Goal: Task Accomplishment & Management: Manage account settings

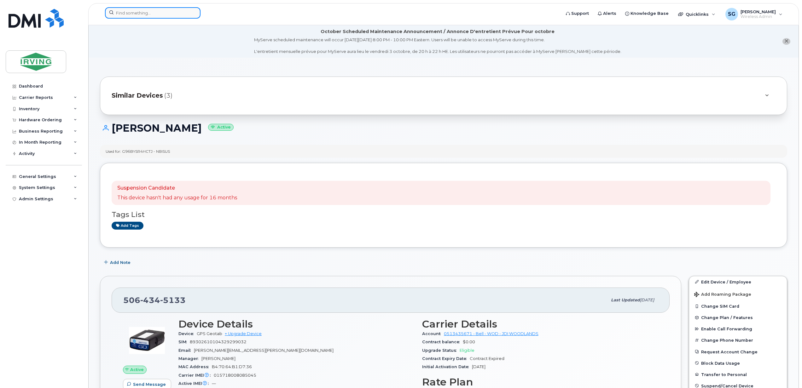
click at [151, 18] on div at bounding box center [330, 12] width 451 height 11
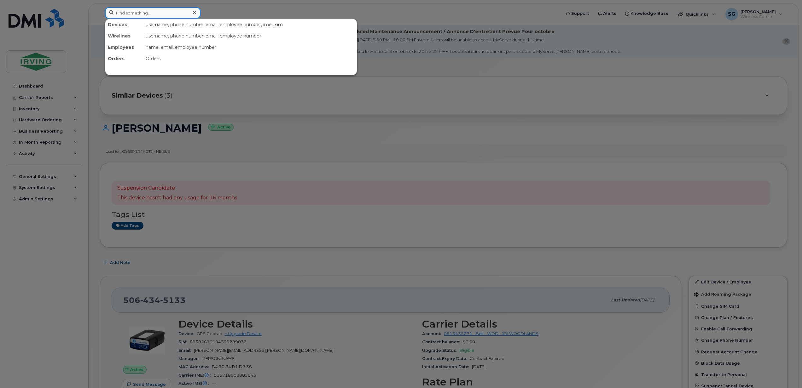
paste input "7097284691"
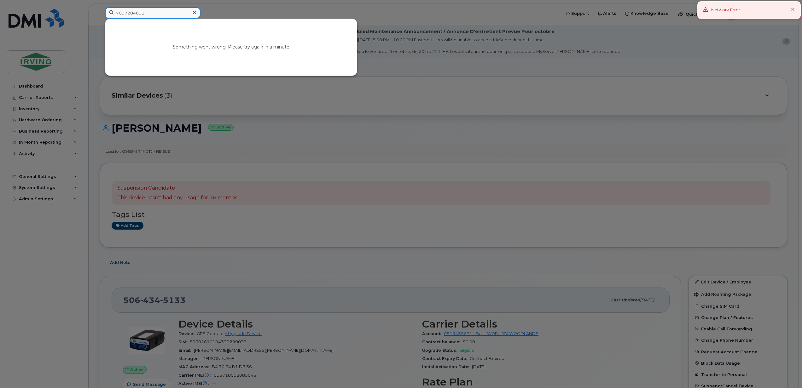
type input "7097284691"
drag, startPoint x: 152, startPoint y: 11, endPoint x: 43, endPoint y: 12, distance: 108.4
click at [100, 12] on div "7097284691 Something went wrong. Please try again in a minute" at bounding box center [330, 14] width 461 height 14
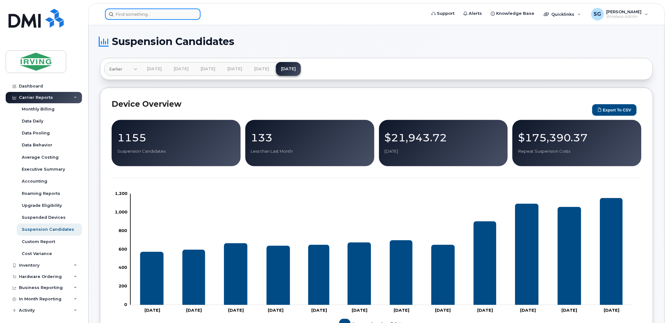
click at [135, 18] on input at bounding box center [153, 14] width 96 height 11
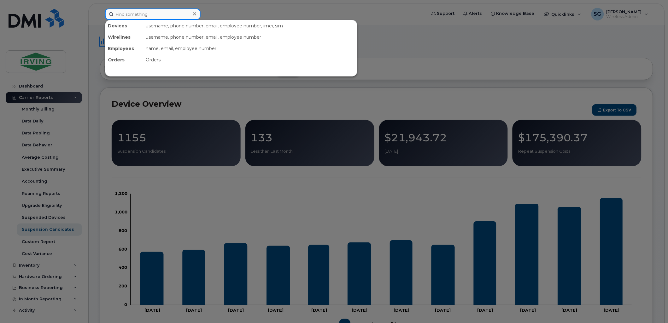
paste input "7097284691"
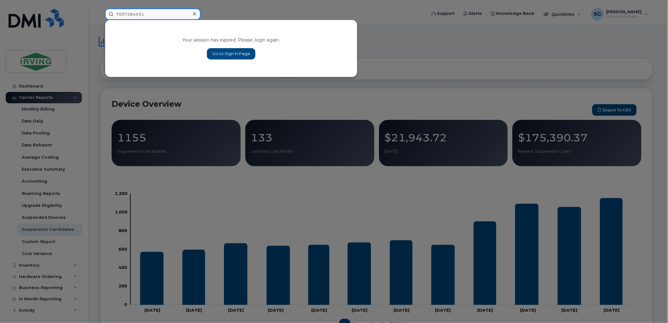
type input "7097284691"
click at [218, 50] on link "Go to Sign In Page" at bounding box center [231, 53] width 49 height 11
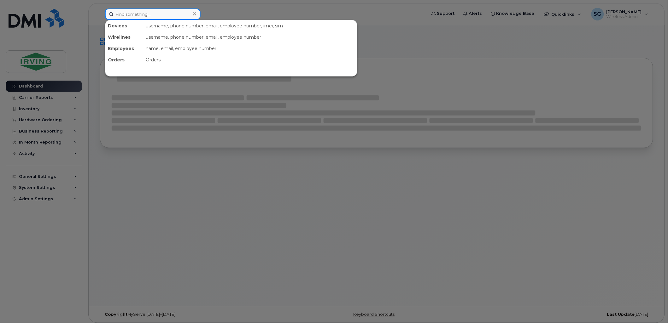
click at [151, 17] on input at bounding box center [153, 14] width 96 height 11
paste input "7097284691"
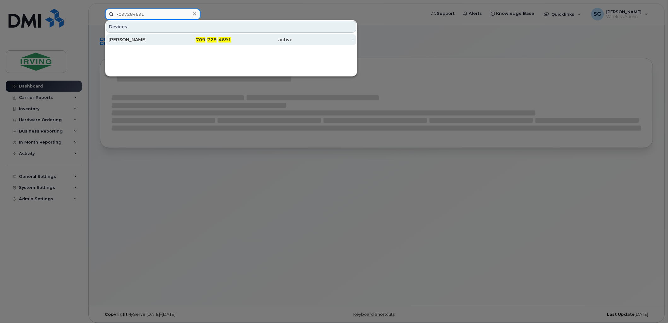
type input "7097284691"
click at [136, 43] on div "[PERSON_NAME]" at bounding box center [138, 39] width 61 height 11
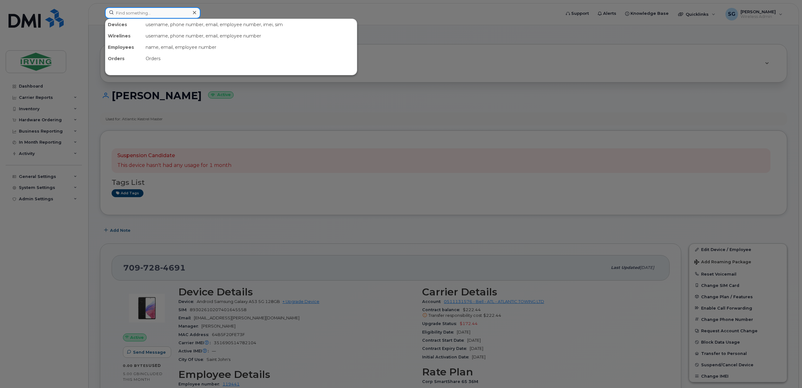
click at [148, 14] on input at bounding box center [153, 12] width 96 height 11
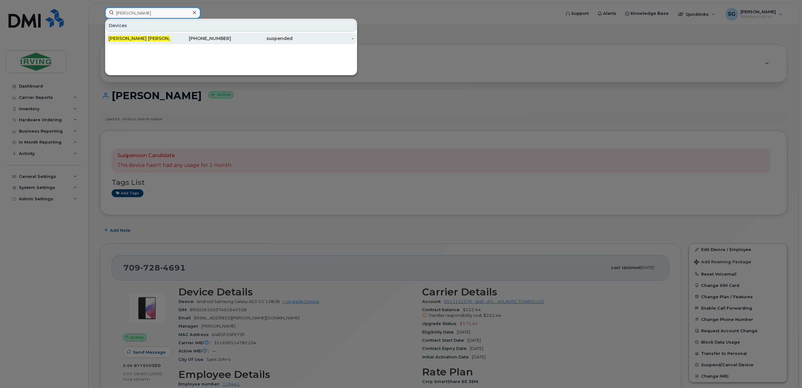
type input "scott keegan"
click at [146, 38] on div "Keegan Scott" at bounding box center [138, 38] width 61 height 6
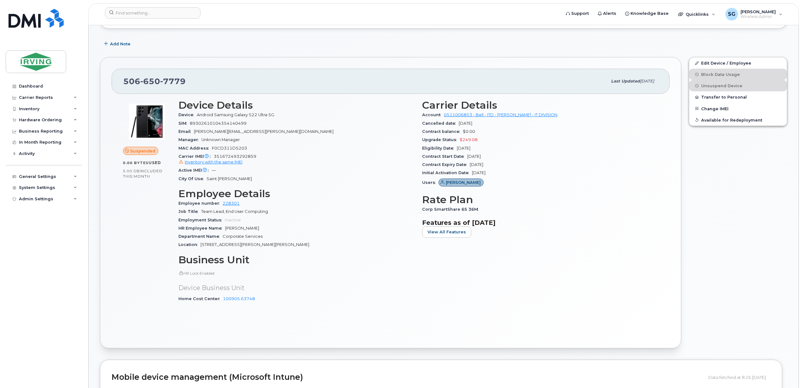
scroll to position [126, 0]
click at [67, 110] on div "Inventory" at bounding box center [44, 108] width 76 height 11
drag, startPoint x: 259, startPoint y: 156, endPoint x: 214, endPoint y: 158, distance: 44.8
click at [214, 158] on div "Carrier IMEI Carrier IMEI is reported during the last billing cycle or change o…" at bounding box center [296, 160] width 236 height 14
copy span "351672493292859"
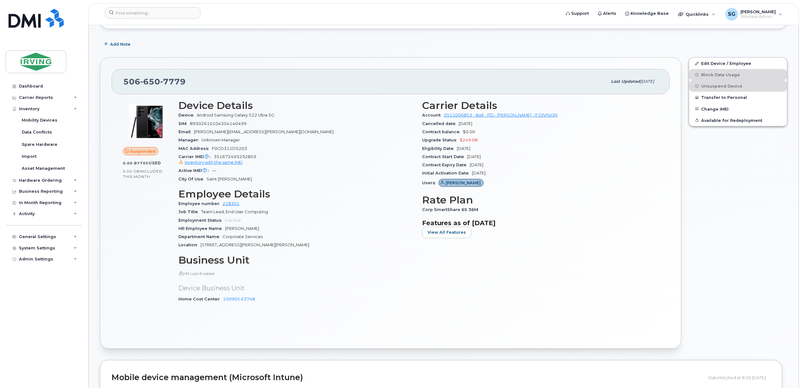
click at [613, 301] on div "Carrier Details Account 0511006853 - Bell - ITD - JD IRVING - IT DIVISION Cance…" at bounding box center [540, 204] width 244 height 216
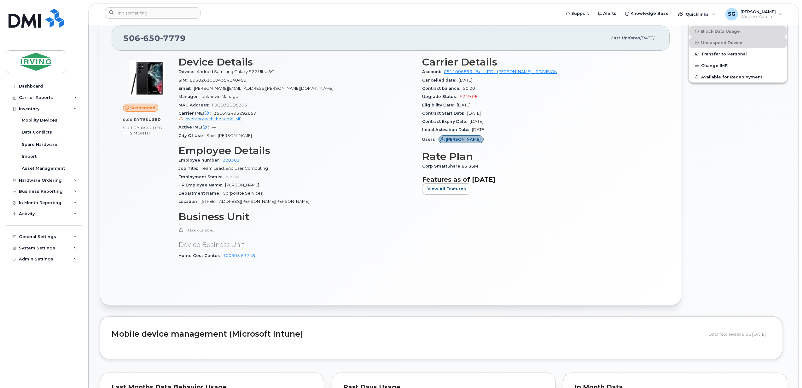
scroll to position [42, 0]
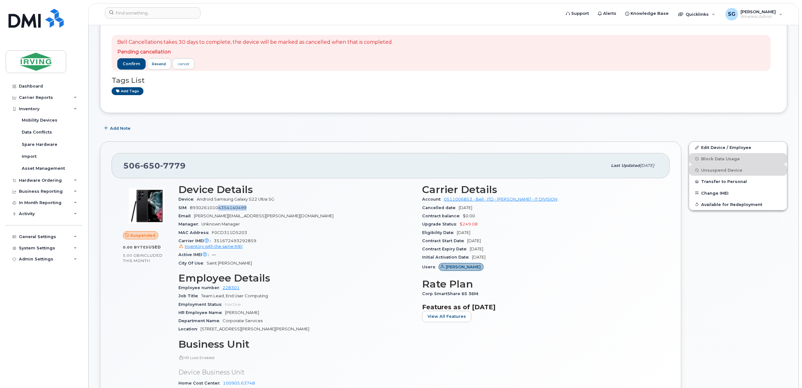
drag, startPoint x: 248, startPoint y: 210, endPoint x: 219, endPoint y: 211, distance: 29.7
click at [219, 211] on div "SIM 89302610104354140499" at bounding box center [296, 208] width 236 height 8
drag, startPoint x: 219, startPoint y: 211, endPoint x: 215, endPoint y: 241, distance: 30.2
click at [215, 241] on div "Carrier IMEI Carrier IMEI is reported during the last billing cycle or change o…" at bounding box center [296, 244] width 236 height 14
copy span "351672493292859"
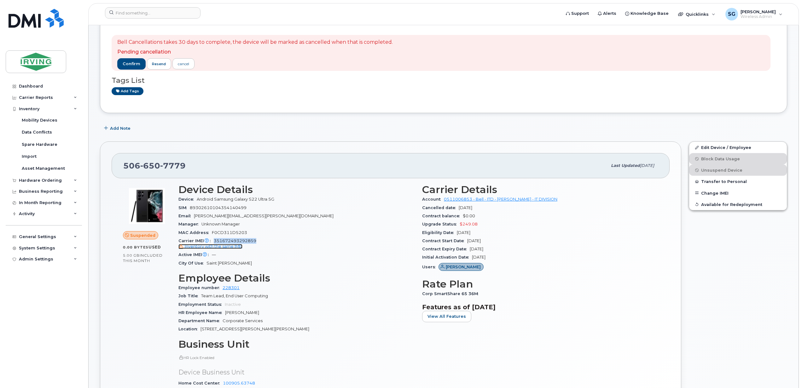
drag, startPoint x: 233, startPoint y: 248, endPoint x: 357, endPoint y: 268, distance: 125.8
click at [233, 248] on span "Inventory with the same IMEI" at bounding box center [214, 246] width 58 height 5
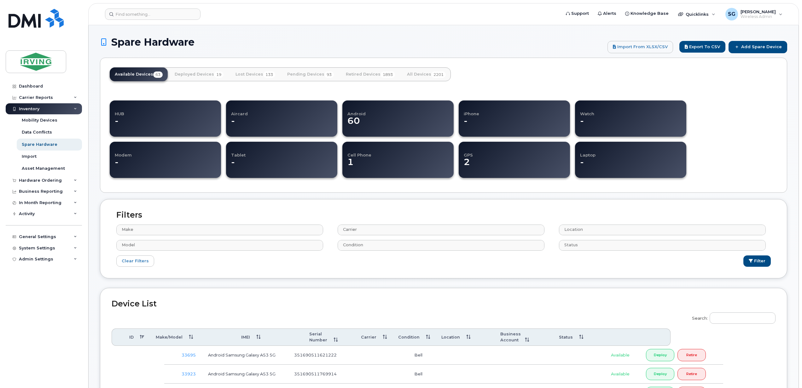
select select
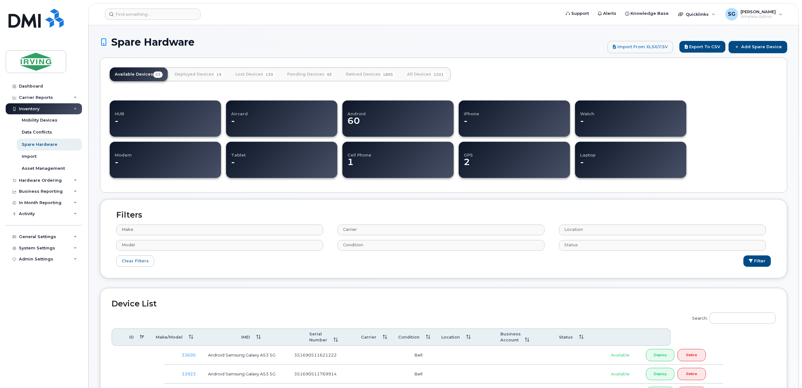
select select
click at [719, 321] on input "Search:" at bounding box center [742, 318] width 66 height 11
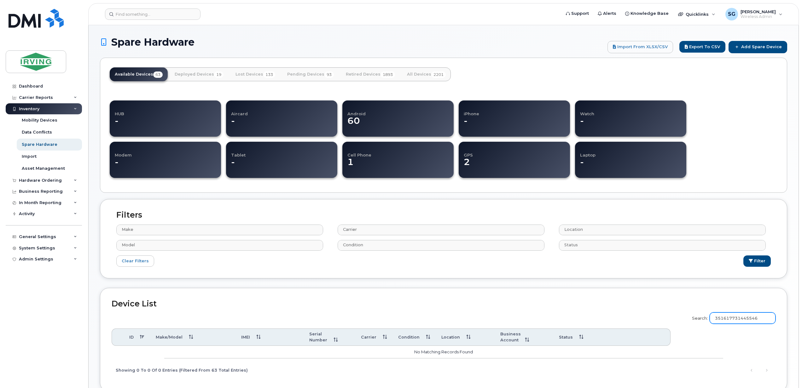
drag, startPoint x: 767, startPoint y: 319, endPoint x: 700, endPoint y: 317, distance: 67.2
click at [700, 317] on label "Search: 351617731445546" at bounding box center [732, 318] width 88 height 18
type input "351617731445546"
click at [422, 71] on link "All Devices 2201" at bounding box center [426, 74] width 49 height 14
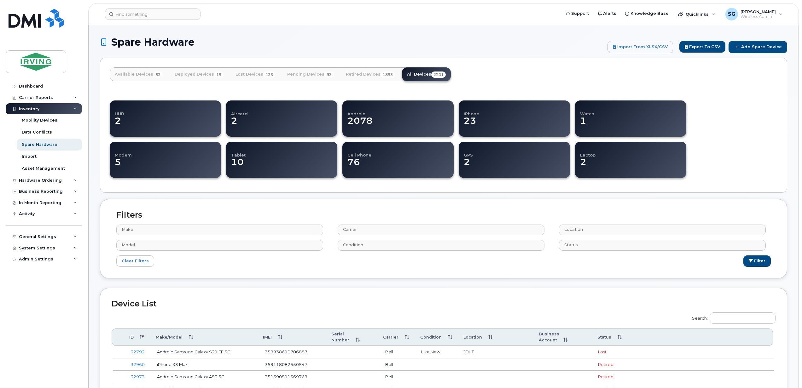
select select
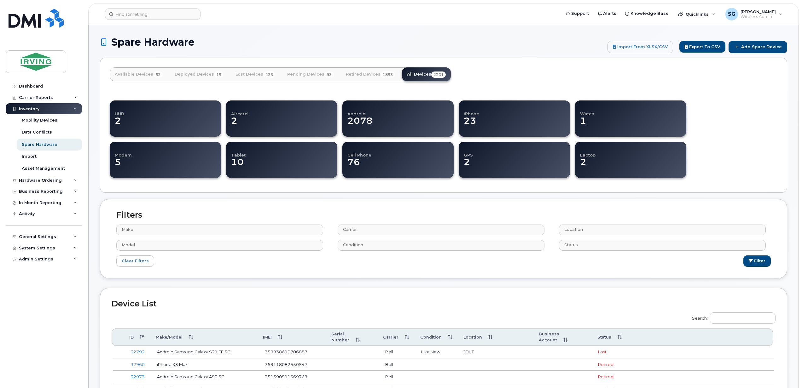
select select
drag, startPoint x: 771, startPoint y: 319, endPoint x: 713, endPoint y: 319, distance: 58.0
click at [713, 319] on label "Search: 351617731445546" at bounding box center [732, 318] width 88 height 18
click at [771, 317] on input "351617731445546" at bounding box center [742, 318] width 66 height 11
drag, startPoint x: 771, startPoint y: 318, endPoint x: 704, endPoint y: 319, distance: 66.8
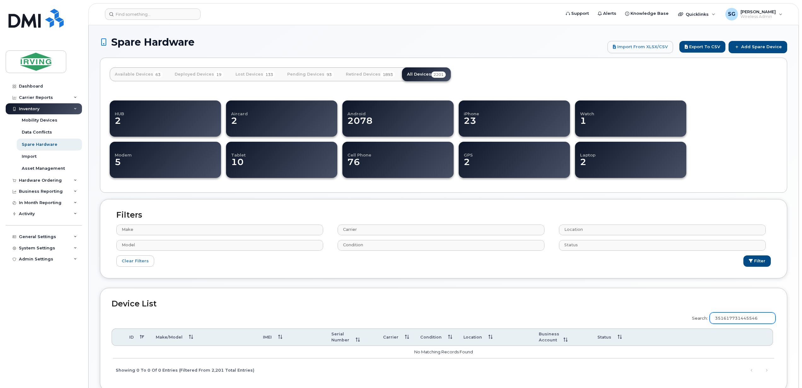
click at [704, 319] on label "Search: 351617731445546" at bounding box center [732, 318] width 88 height 18
paste input "72493292859"
type input "351672493292859"
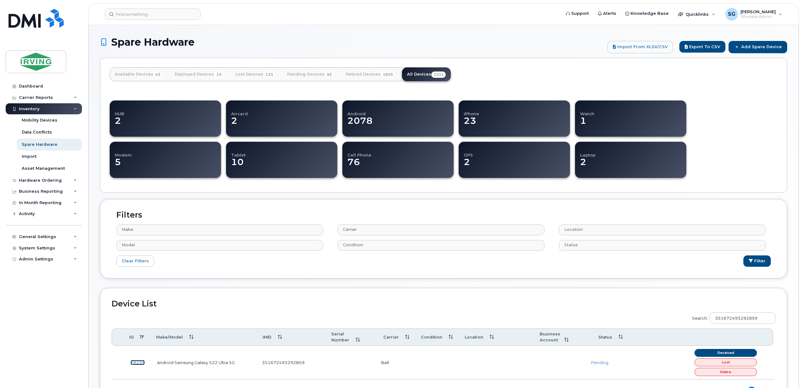
click at [139, 360] on link "78299" at bounding box center [137, 362] width 14 height 5
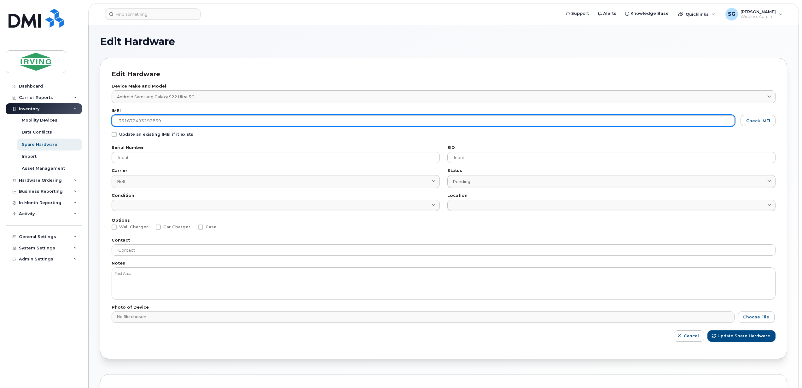
drag, startPoint x: 165, startPoint y: 125, endPoint x: 118, endPoint y: 125, distance: 47.6
click at [118, 125] on input "351672493292859" at bounding box center [423, 120] width 623 height 11
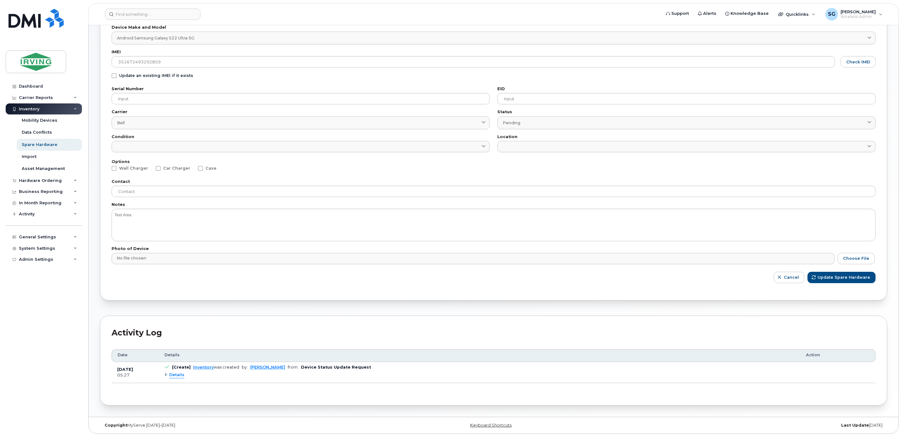
scroll to position [14, 0]
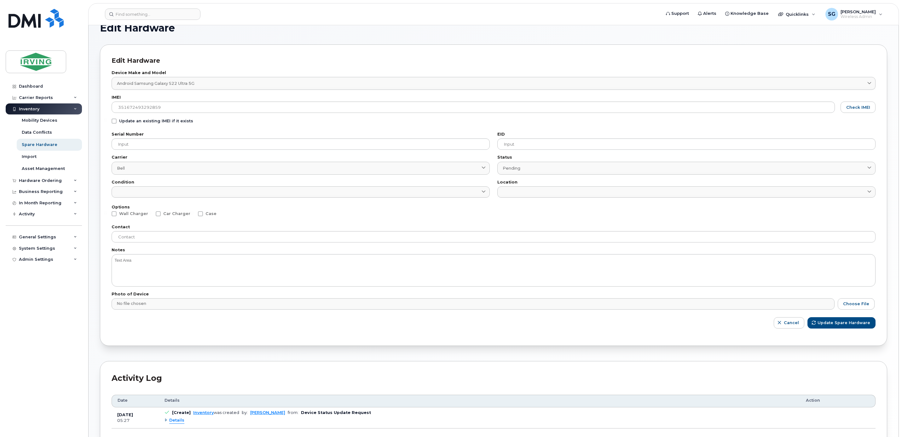
click at [420, 335] on div "Edit Hardware Device Make and Model Android Samsung Galaxy S22 Ultra 5G 2685 An…" at bounding box center [493, 194] width 787 height 301
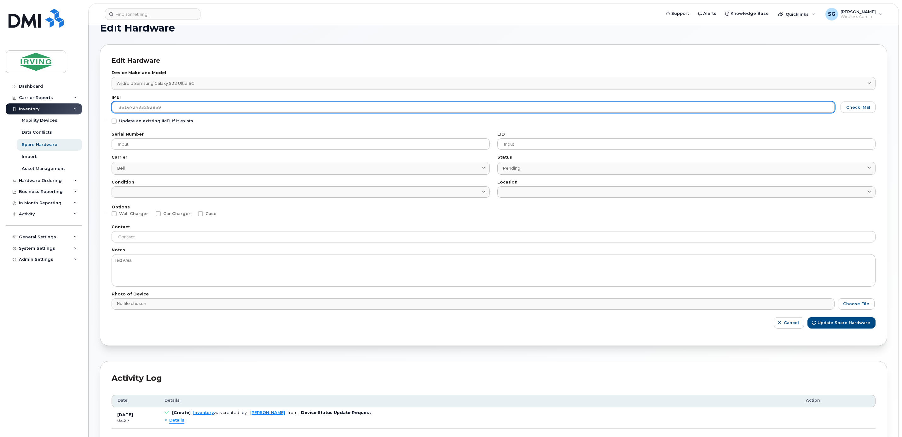
drag, startPoint x: 163, startPoint y: 109, endPoint x: 109, endPoint y: 109, distance: 54.2
click at [109, 109] on div "Edit Hardware Device Make and Model Android Samsung Galaxy S22 Ultra 5G 2685 An…" at bounding box center [493, 194] width 787 height 301
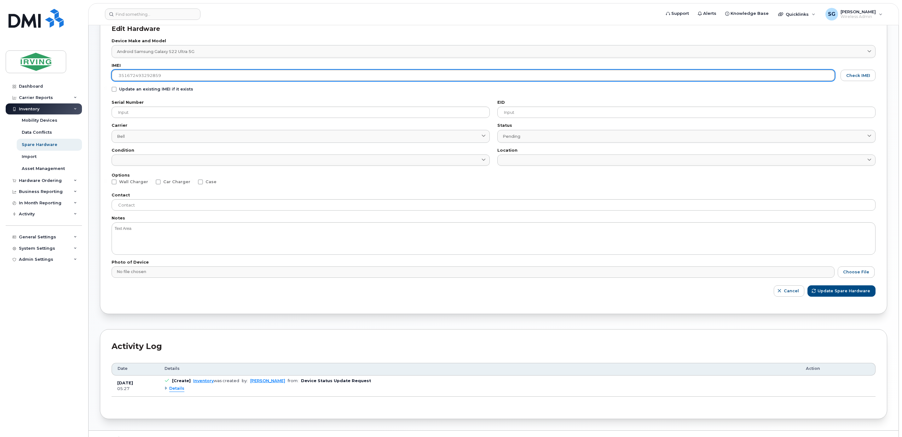
scroll to position [61, 0]
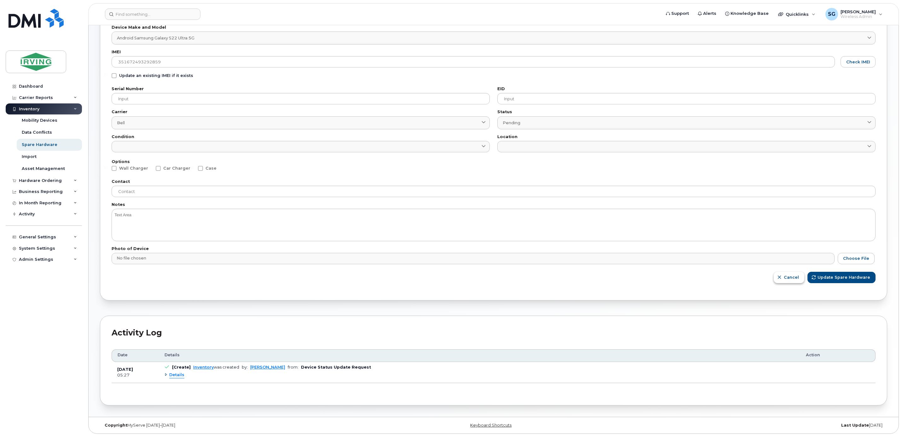
click at [786, 276] on button "Cancel" at bounding box center [789, 277] width 31 height 11
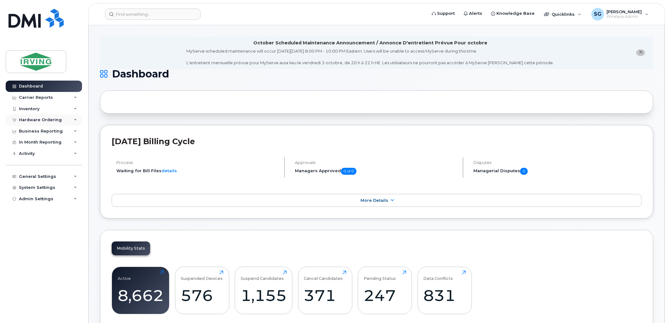
scroll to position [70, 0]
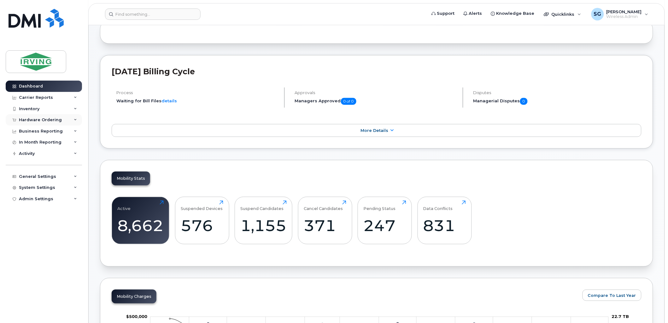
click at [74, 122] on div "Hardware Ordering" at bounding box center [44, 119] width 76 height 11
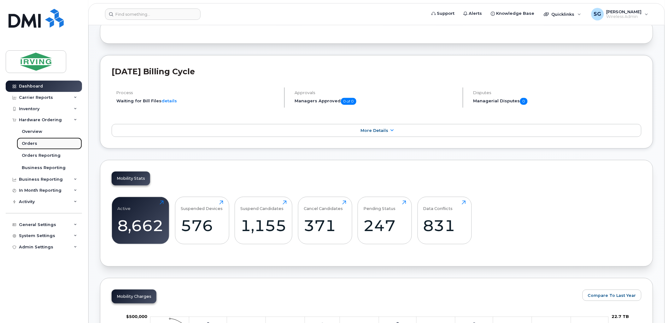
click at [30, 146] on div "Orders" at bounding box center [29, 144] width 15 height 6
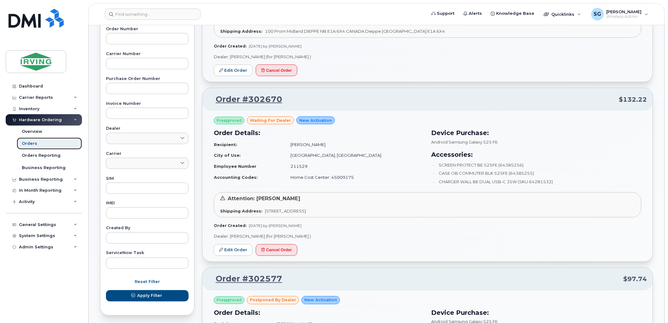
scroll to position [210, 0]
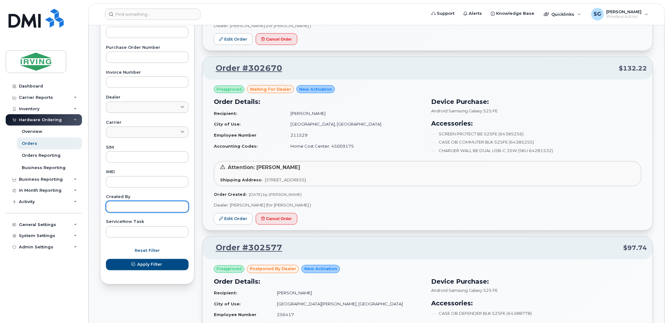
click at [136, 211] on input "text" at bounding box center [147, 206] width 83 height 11
type input "Sherry Wood"
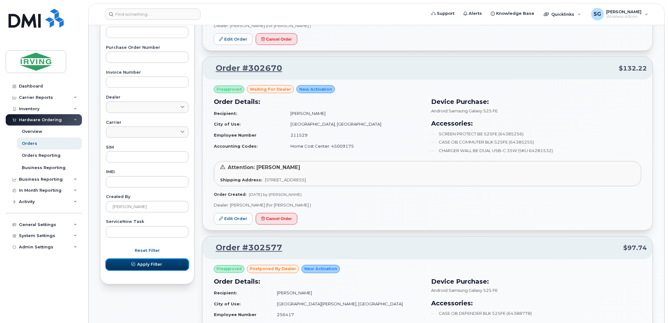
click at [147, 267] on span "Apply Filter" at bounding box center [149, 265] width 25 height 6
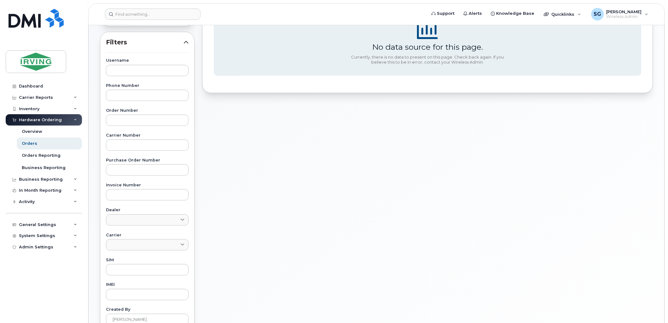
scroll to position [27, 0]
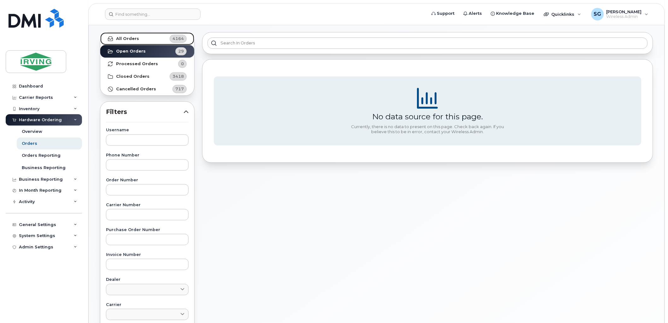
drag, startPoint x: 133, startPoint y: 38, endPoint x: 137, endPoint y: 43, distance: 6.8
click at [133, 38] on strong "All Orders" at bounding box center [127, 38] width 23 height 5
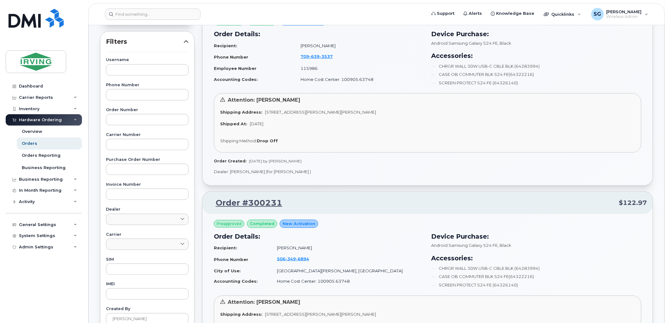
scroll to position [0, 0]
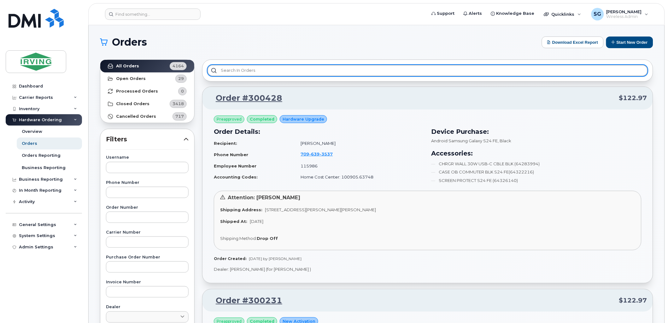
click at [240, 71] on input "text" at bounding box center [427, 70] width 440 height 11
type input "S"
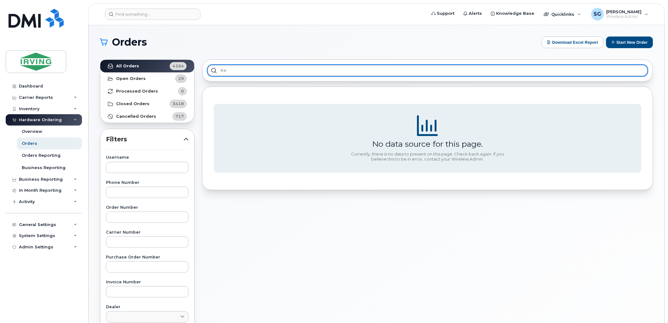
type input "k"
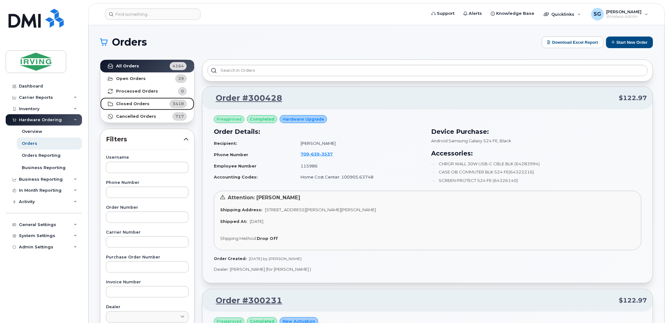
click at [140, 104] on strong "Closed Orders" at bounding box center [132, 103] width 33 height 5
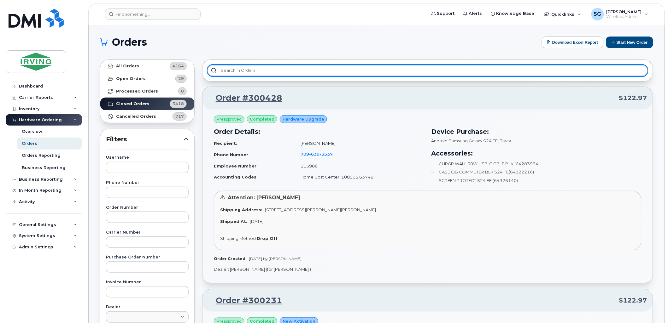
click at [235, 68] on input "text" at bounding box center [427, 70] width 440 height 11
type input "s"
type input "e"
type input "k"
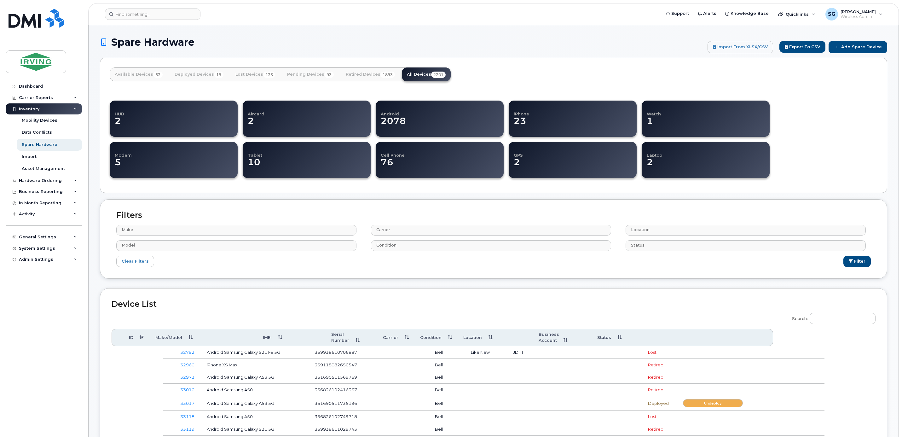
select select
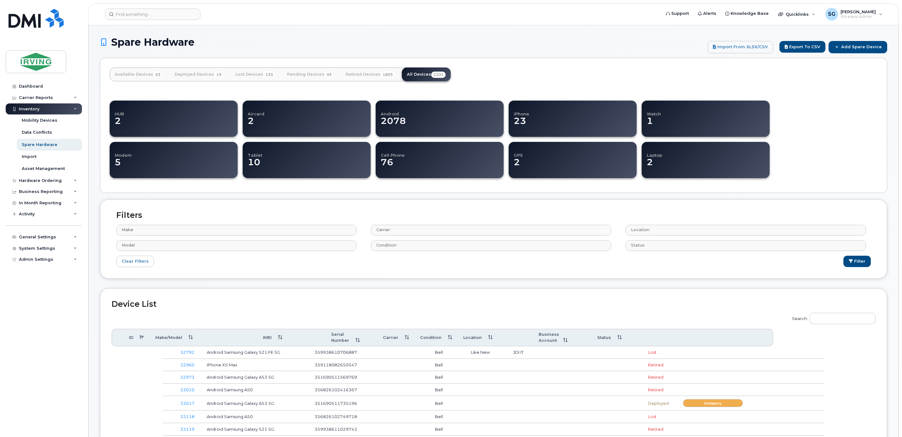
select select
click at [145, 19] on input at bounding box center [153, 14] width 96 height 11
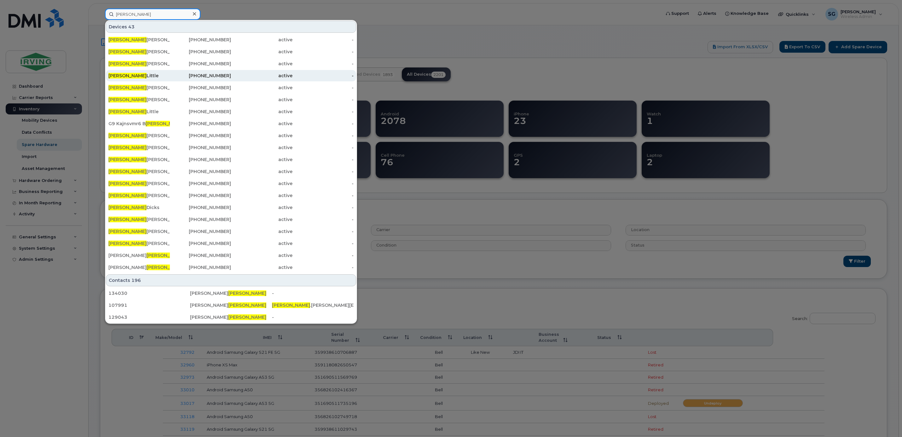
type input "craig"
click at [134, 78] on div "Craig Little" at bounding box center [138, 75] width 61 height 6
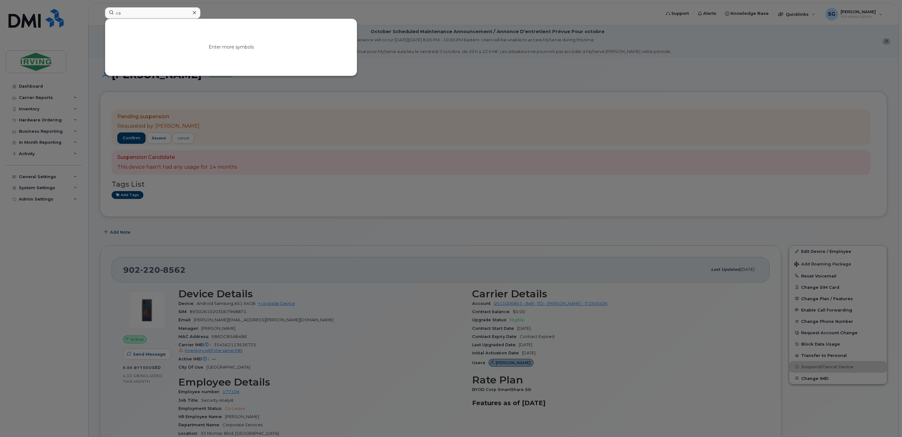
type input "ca"
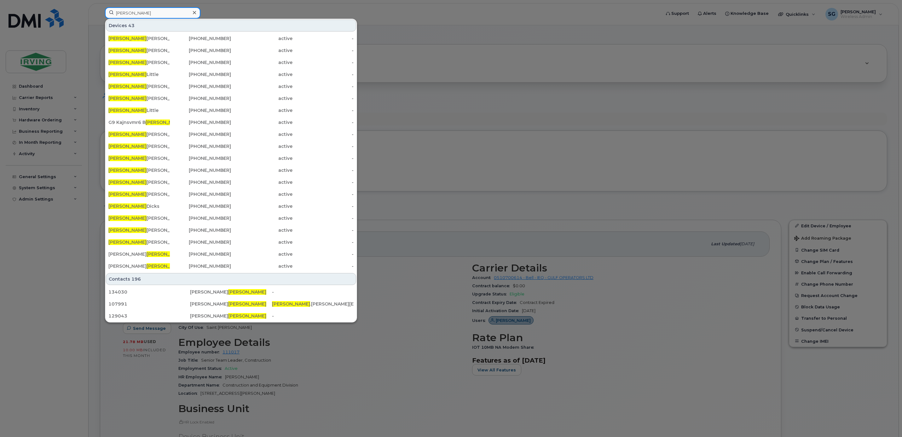
drag, startPoint x: 148, startPoint y: 11, endPoint x: 114, endPoint y: 13, distance: 34.7
click at [114, 13] on input "craig" at bounding box center [153, 12] width 96 height 11
paste input "7824092571"
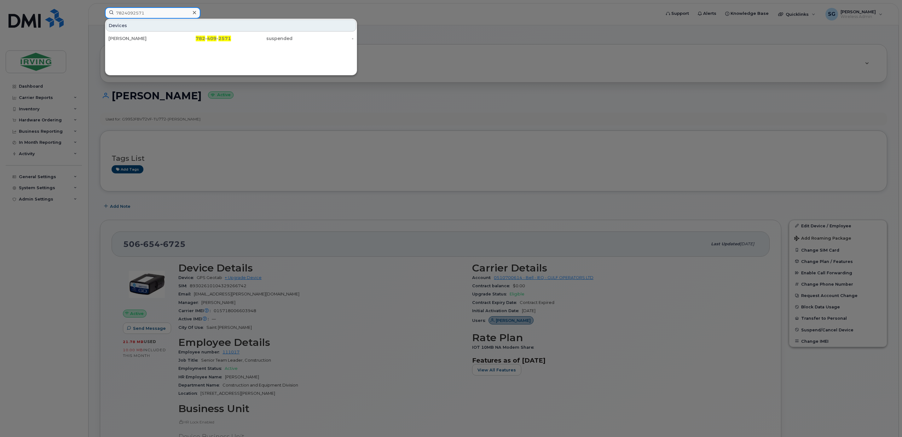
type input "7824092571"
click at [135, 40] on div "[PERSON_NAME]" at bounding box center [138, 38] width 61 height 6
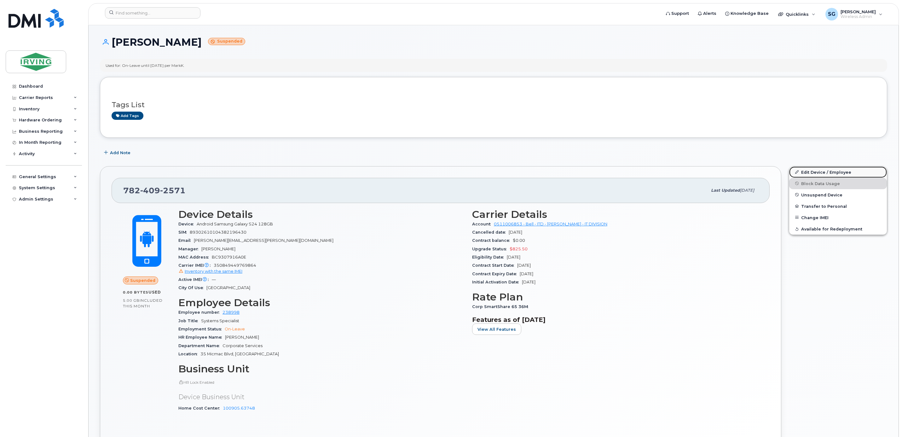
click at [827, 173] on link "Edit Device / Employee" at bounding box center [838, 171] width 98 height 11
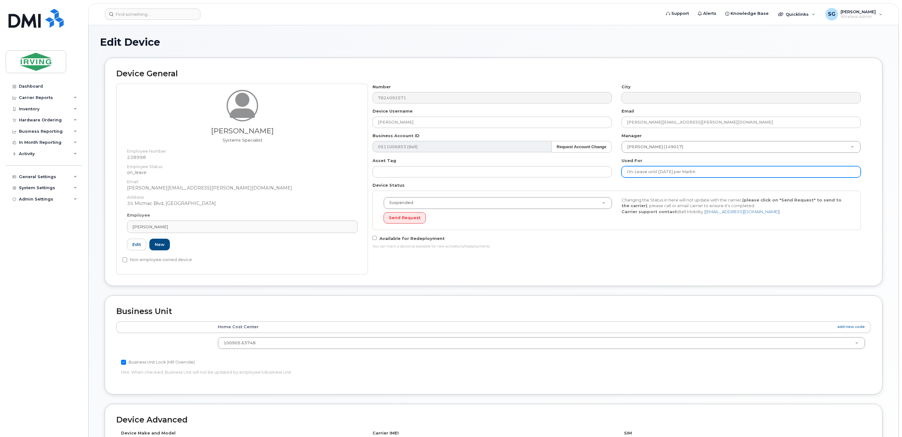
click at [651, 175] on input "On-Leave until Aug10 2025 per MarkK." at bounding box center [741, 171] width 239 height 11
drag, startPoint x: 660, startPoint y: 175, endPoint x: 685, endPoint y: 175, distance: 24.9
click at [685, 175] on input "On-Leave until Aug10 2025 per MarkK." at bounding box center [741, 171] width 239 height 11
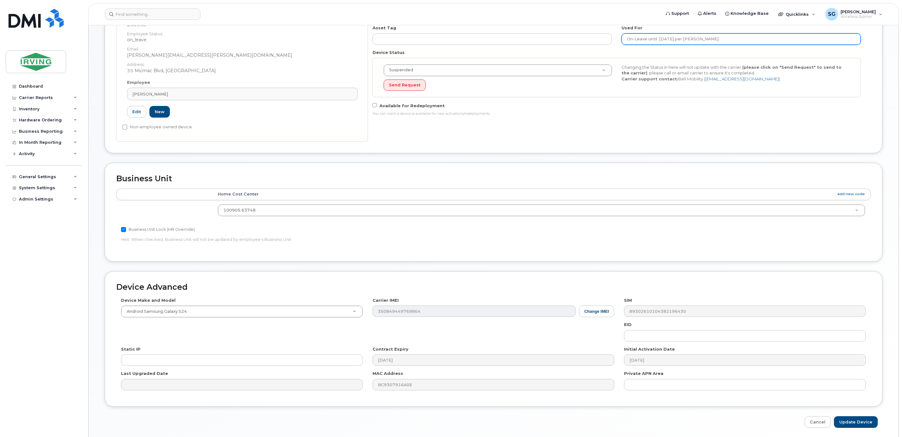
scroll to position [158, 0]
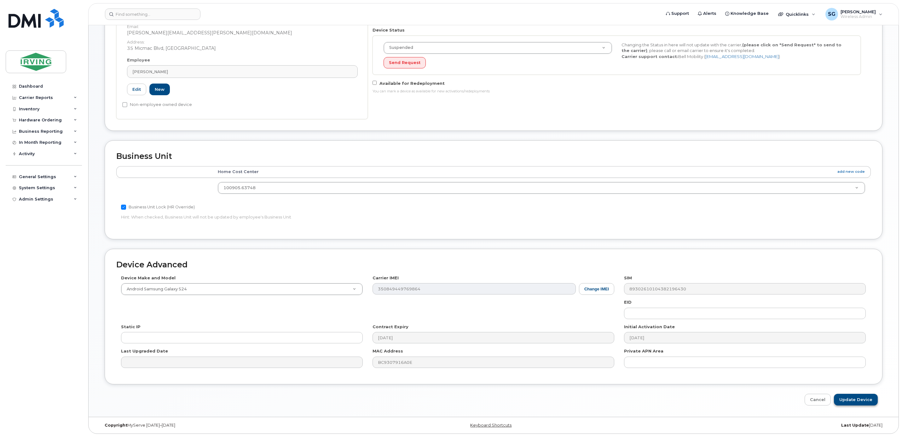
type input "On-Leave until Oct26 2025 per MarkK."
click at [853, 399] on input "Update Device" at bounding box center [856, 400] width 44 height 12
type input "Saving..."
